Goal: Find specific page/section

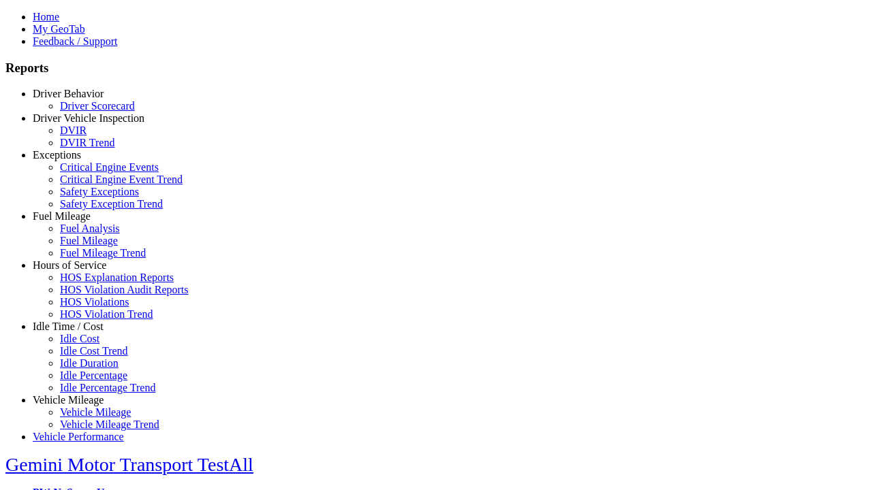
click at [78, 271] on link "Hours of Service" at bounding box center [70, 265] width 74 height 12
click at [89, 308] on link "HOS Violations" at bounding box center [94, 302] width 69 height 12
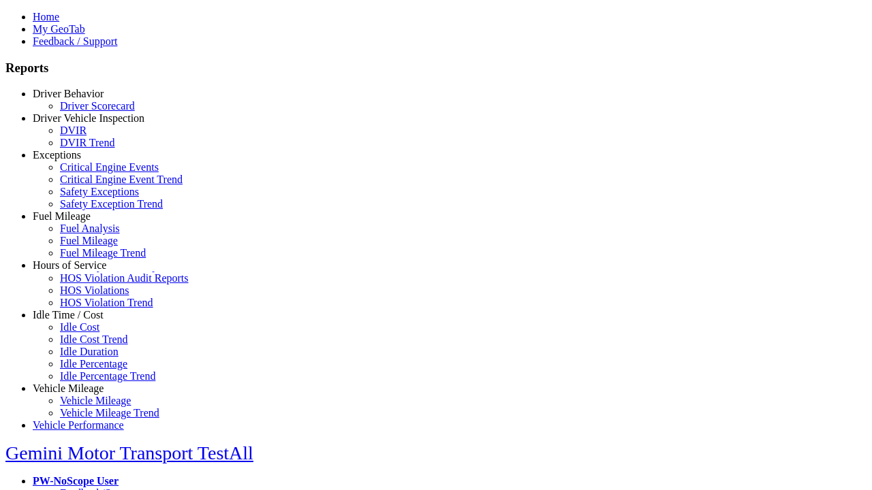
scroll to position [13, 0]
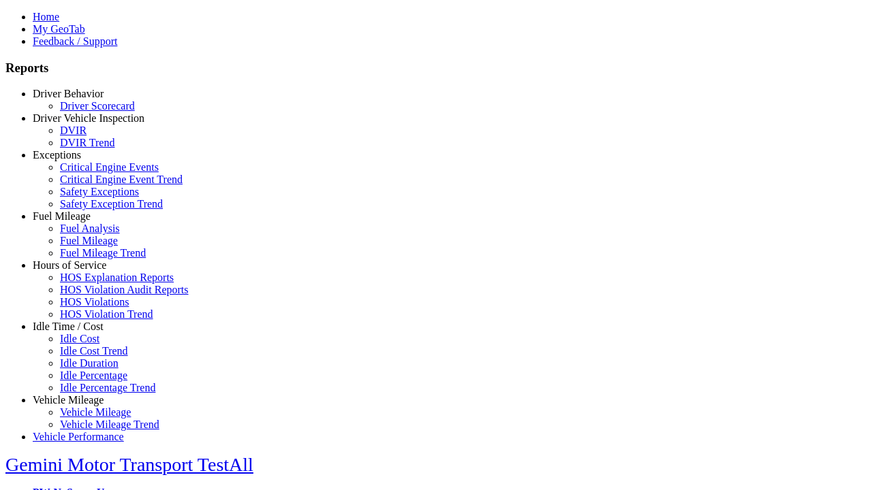
type input "**********"
